Goal: Information Seeking & Learning: Learn about a topic

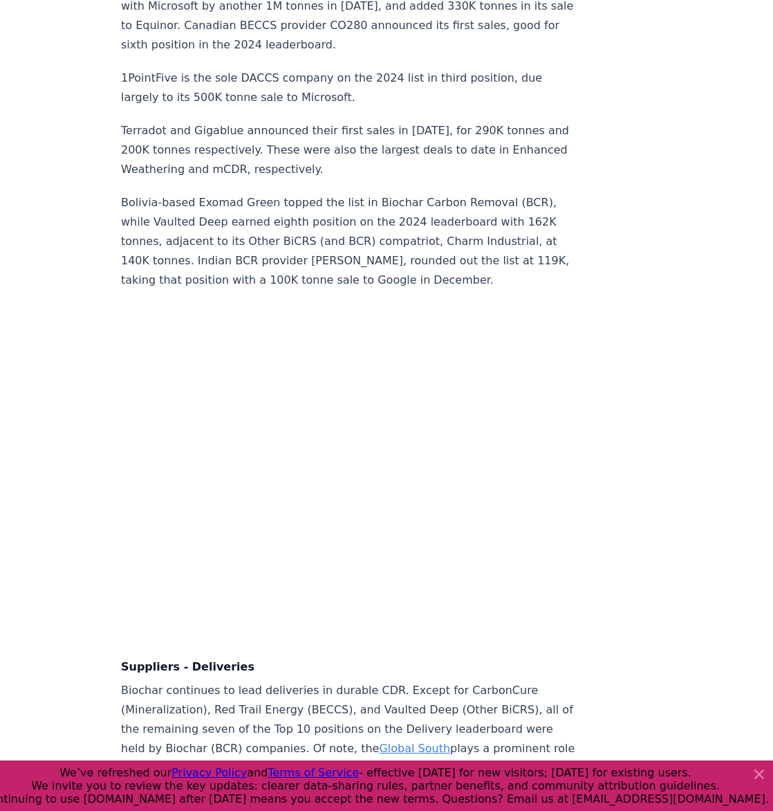
scroll to position [9019, 0]
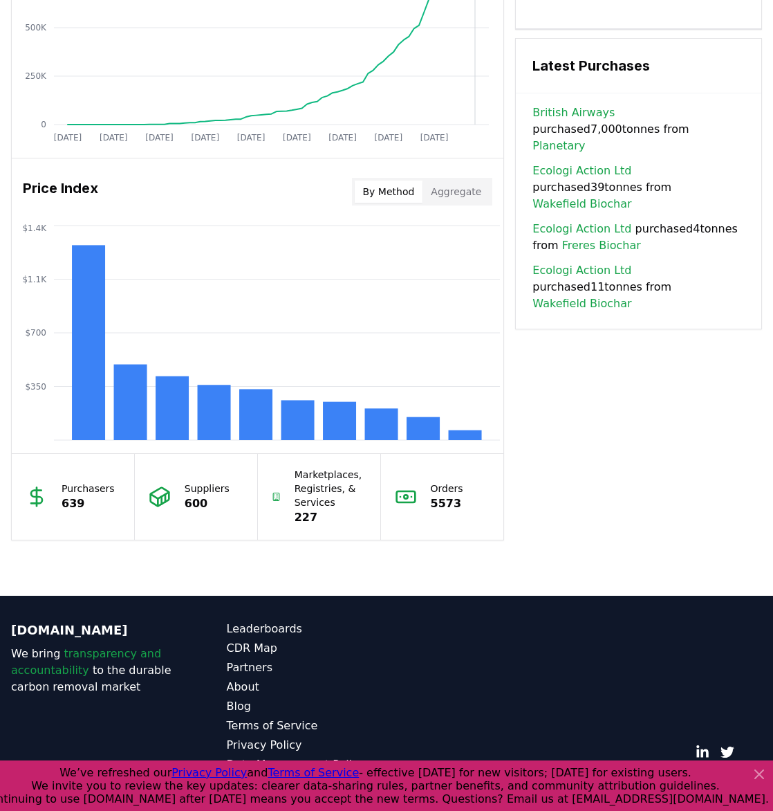
scroll to position [1030, 0]
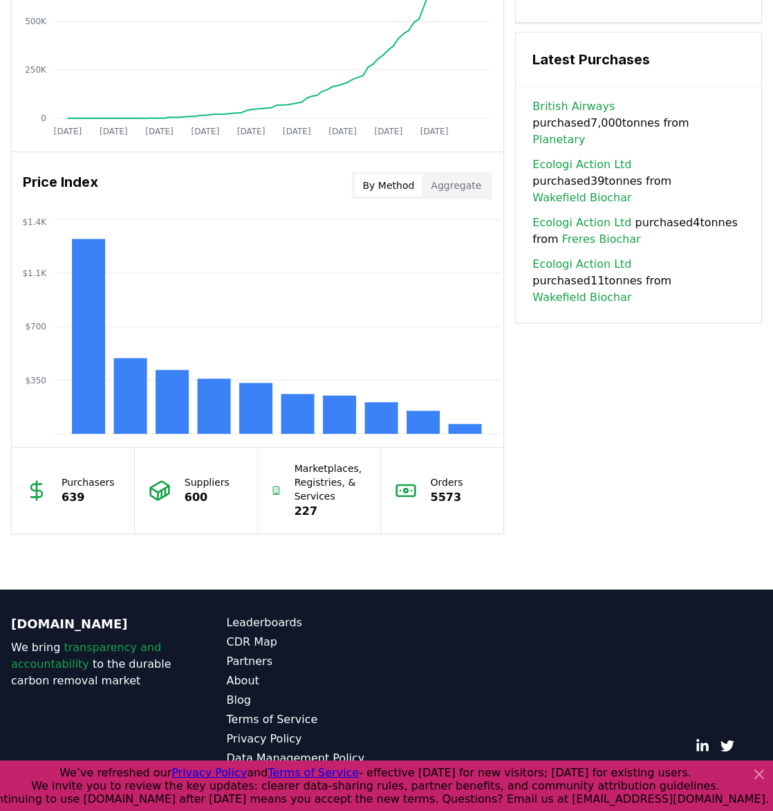
click at [450, 185] on button "Aggregate" at bounding box center [456, 185] width 67 height 22
click at [377, 177] on button "By Method" at bounding box center [389, 185] width 68 height 22
click at [81, 311] on rect at bounding box center [88, 336] width 33 height 195
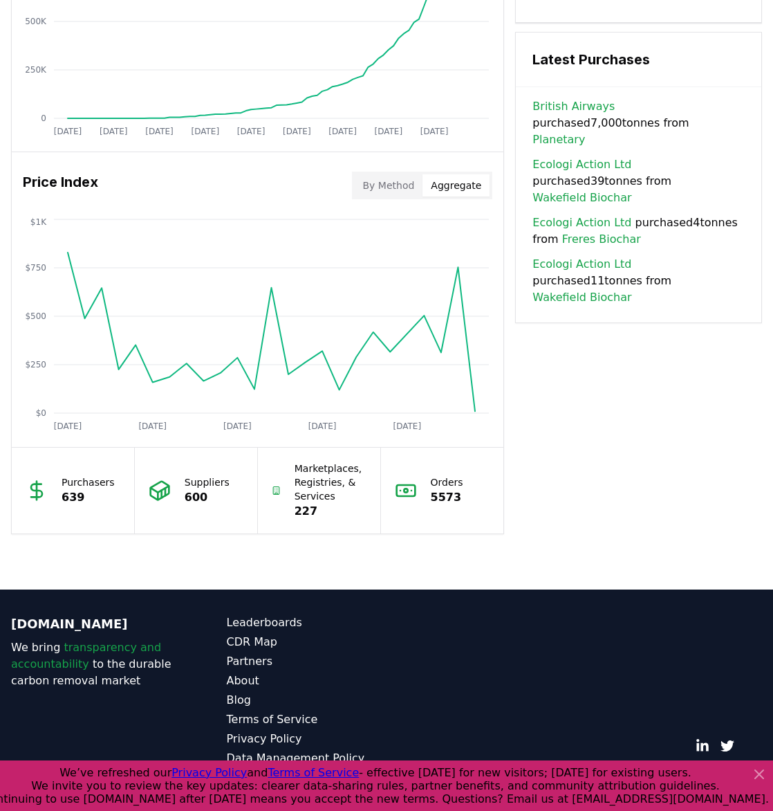
click at [462, 193] on button "Aggregate" at bounding box center [456, 185] width 67 height 22
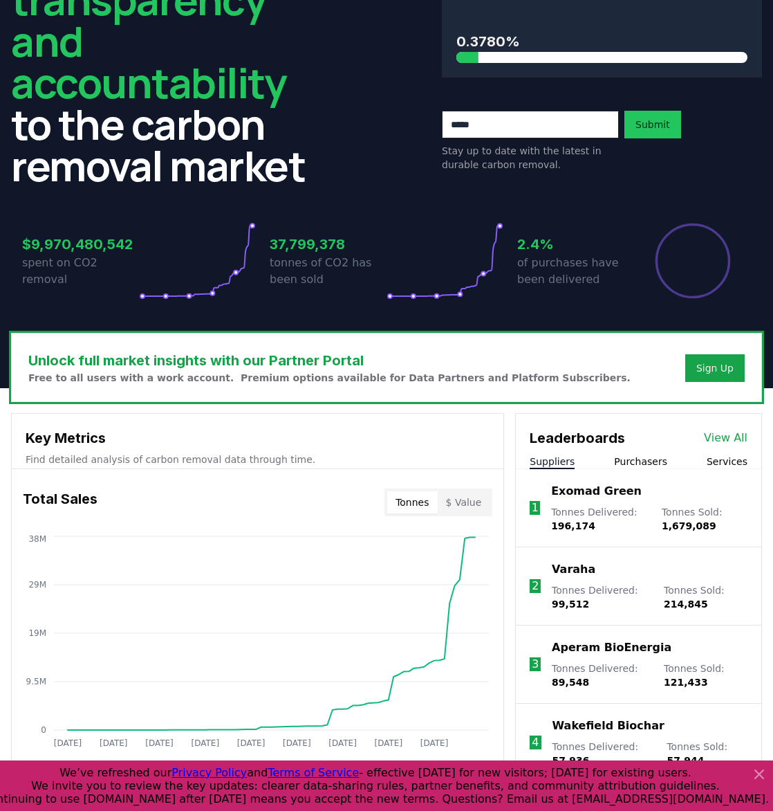
scroll to position [125, 0]
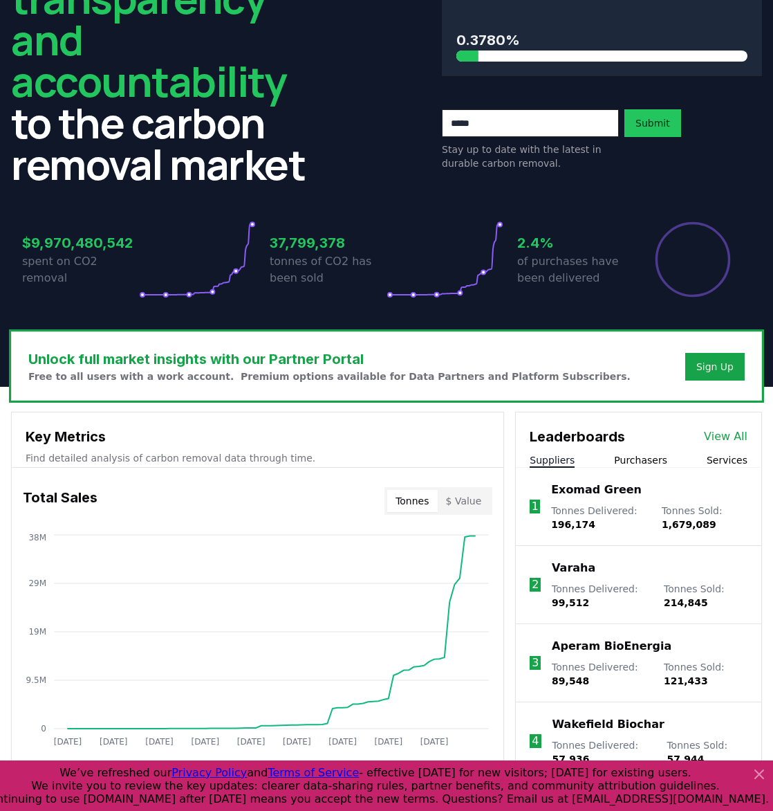
click at [727, 435] on link "View All" at bounding box center [726, 436] width 44 height 17
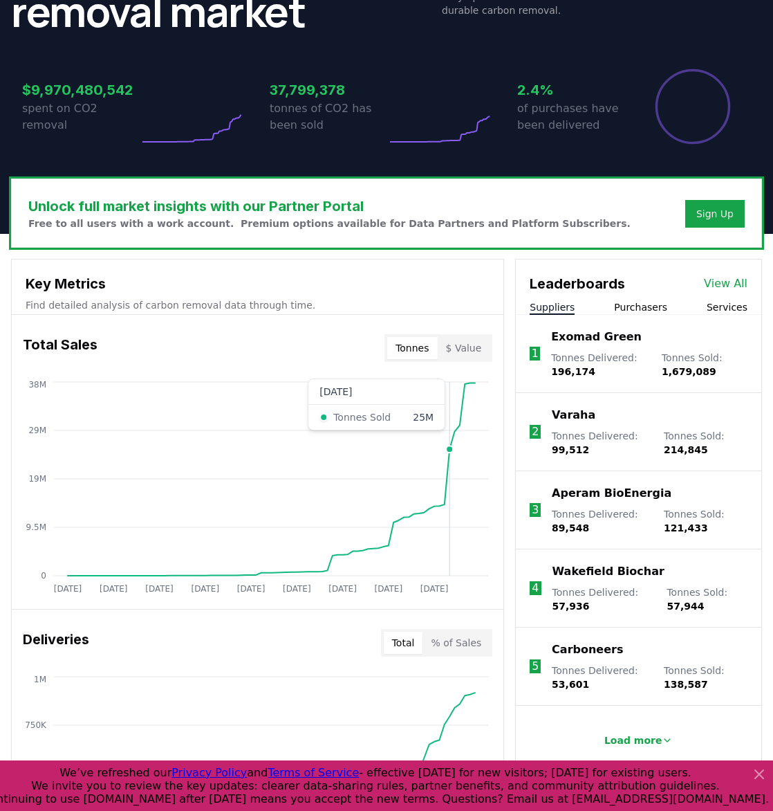
scroll to position [448, 0]
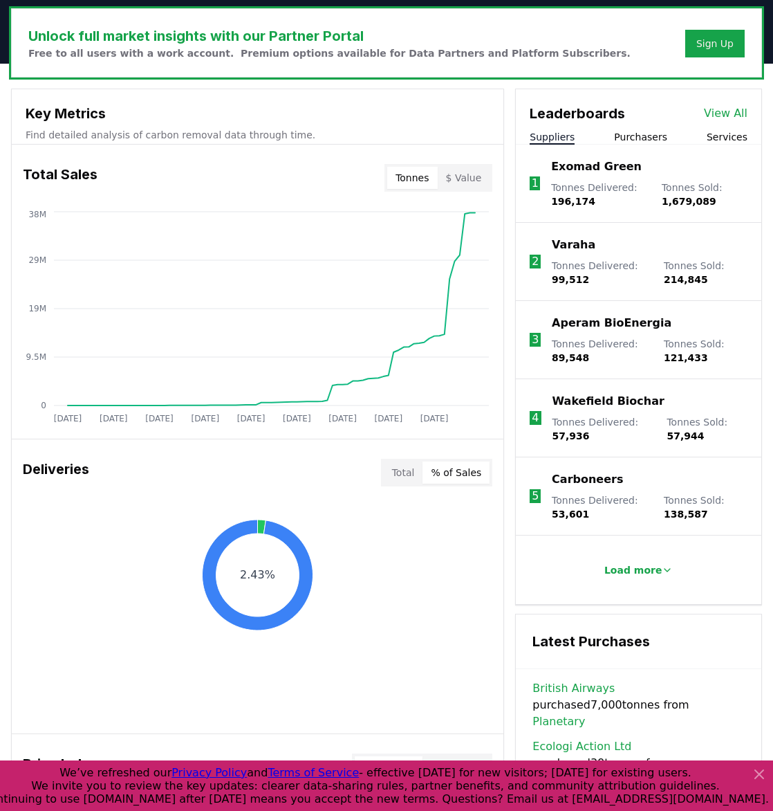
click at [467, 464] on button "% of Sales" at bounding box center [456, 472] width 67 height 22
click at [390, 469] on button "Total" at bounding box center [403, 472] width 39 height 22
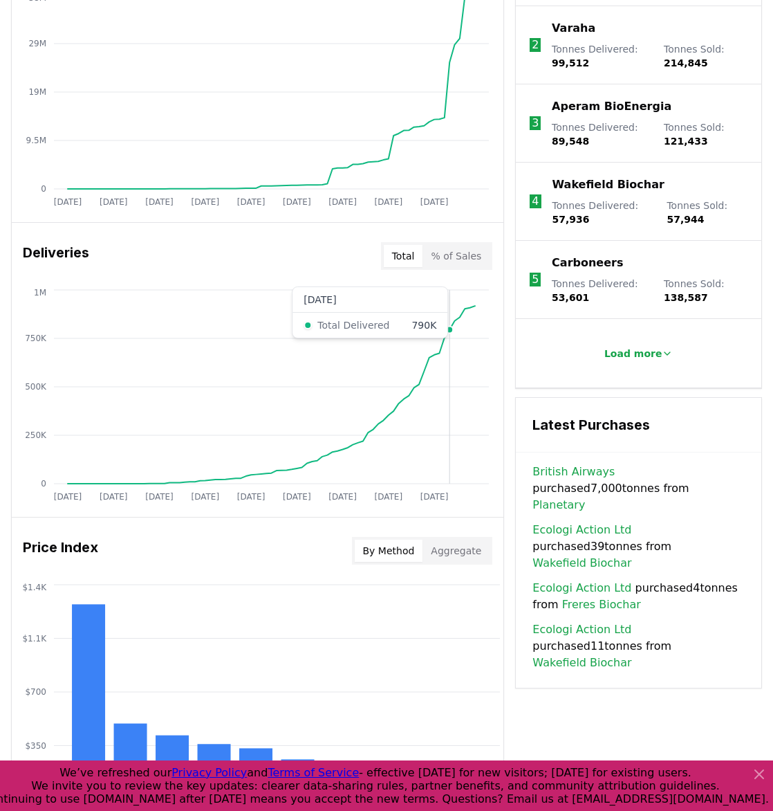
scroll to position [798, 0]
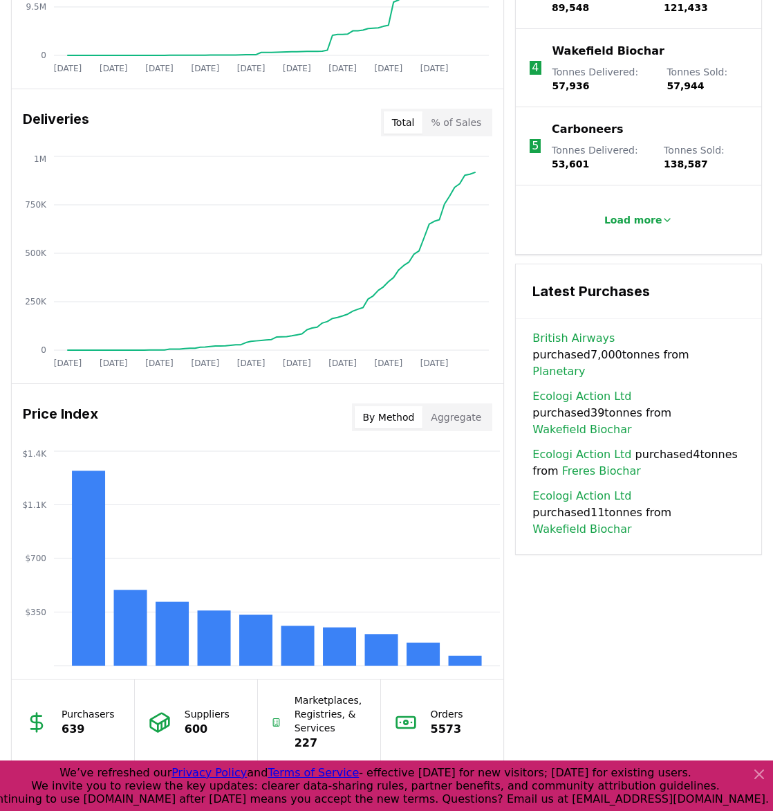
click at [764, 773] on icon at bounding box center [759, 774] width 17 height 17
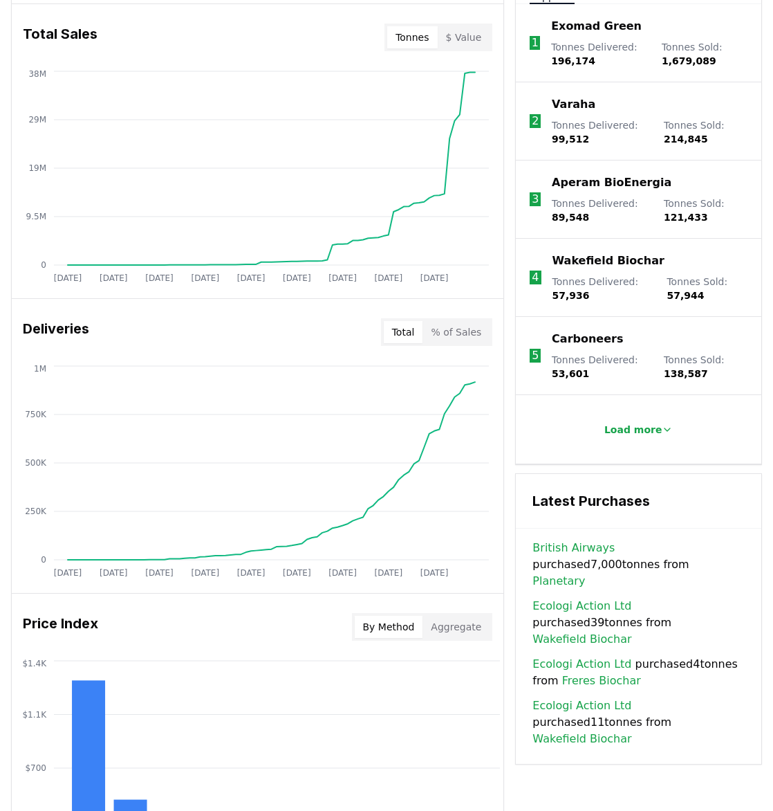
scroll to position [559, 0]
